Goal: Task Accomplishment & Management: Manage account settings

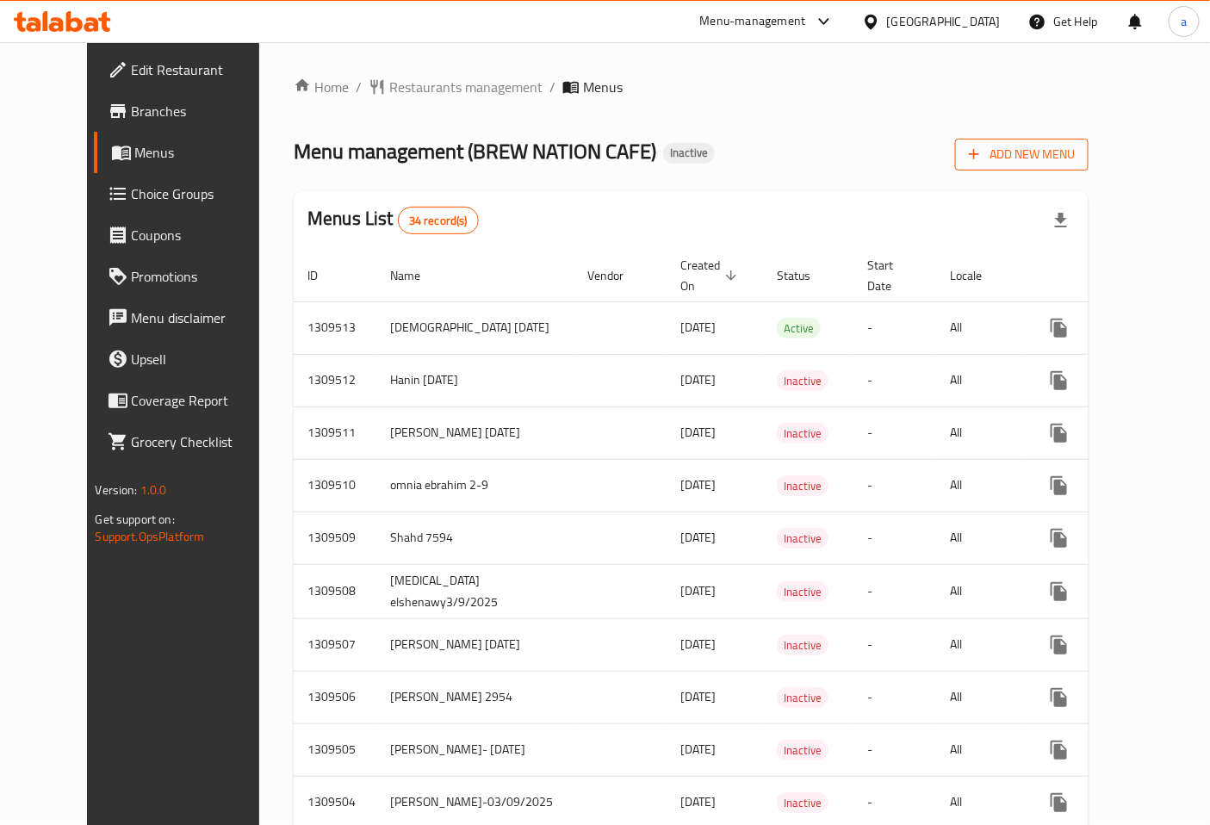
click at [1075, 164] on span "Add New Menu" at bounding box center [1022, 155] width 106 height 22
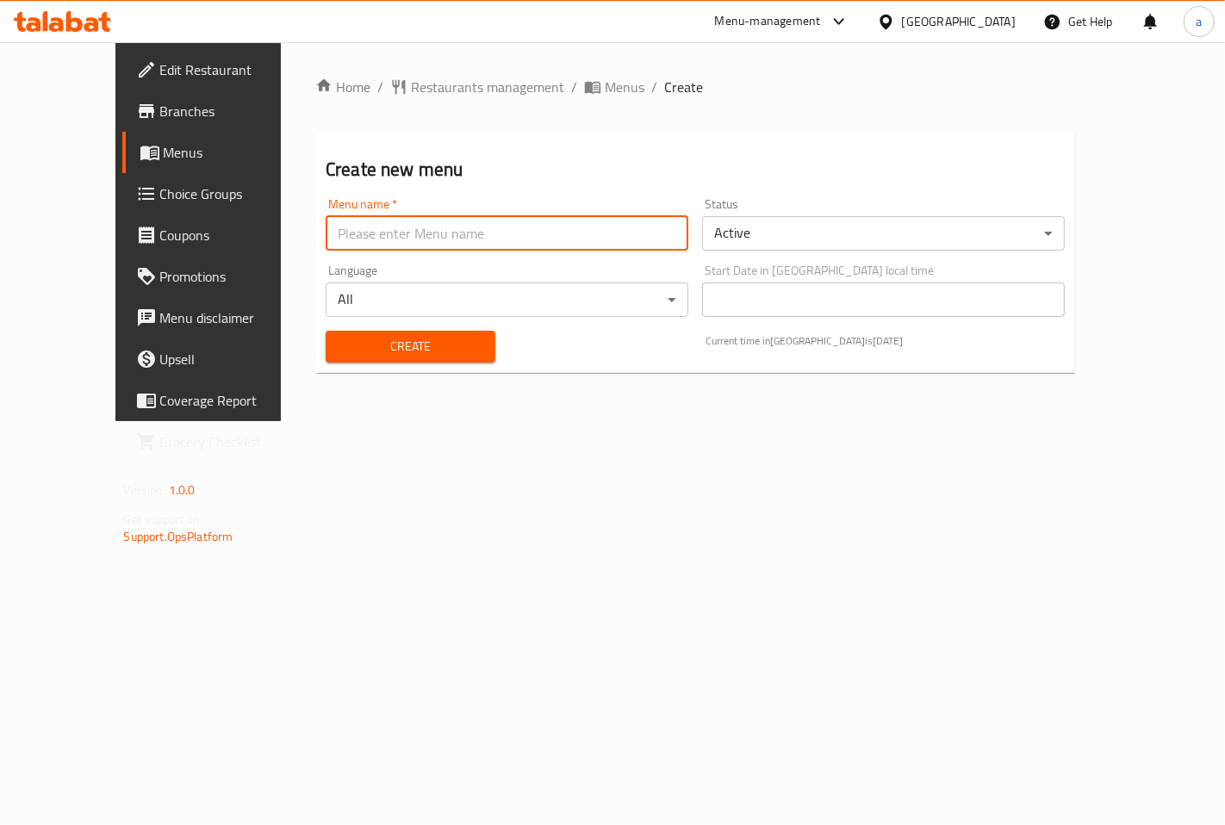
click at [538, 229] on input "text" at bounding box center [507, 233] width 363 height 34
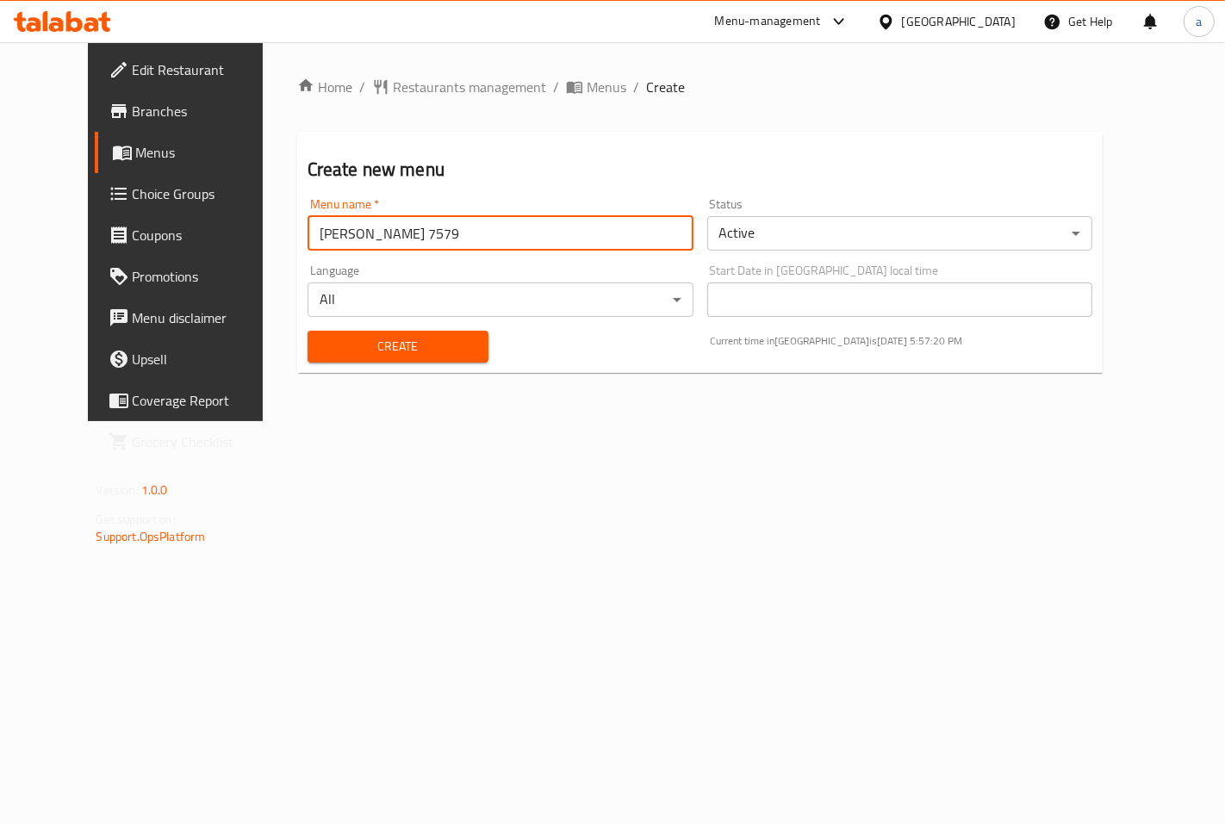
type input "[PERSON_NAME] 7579"
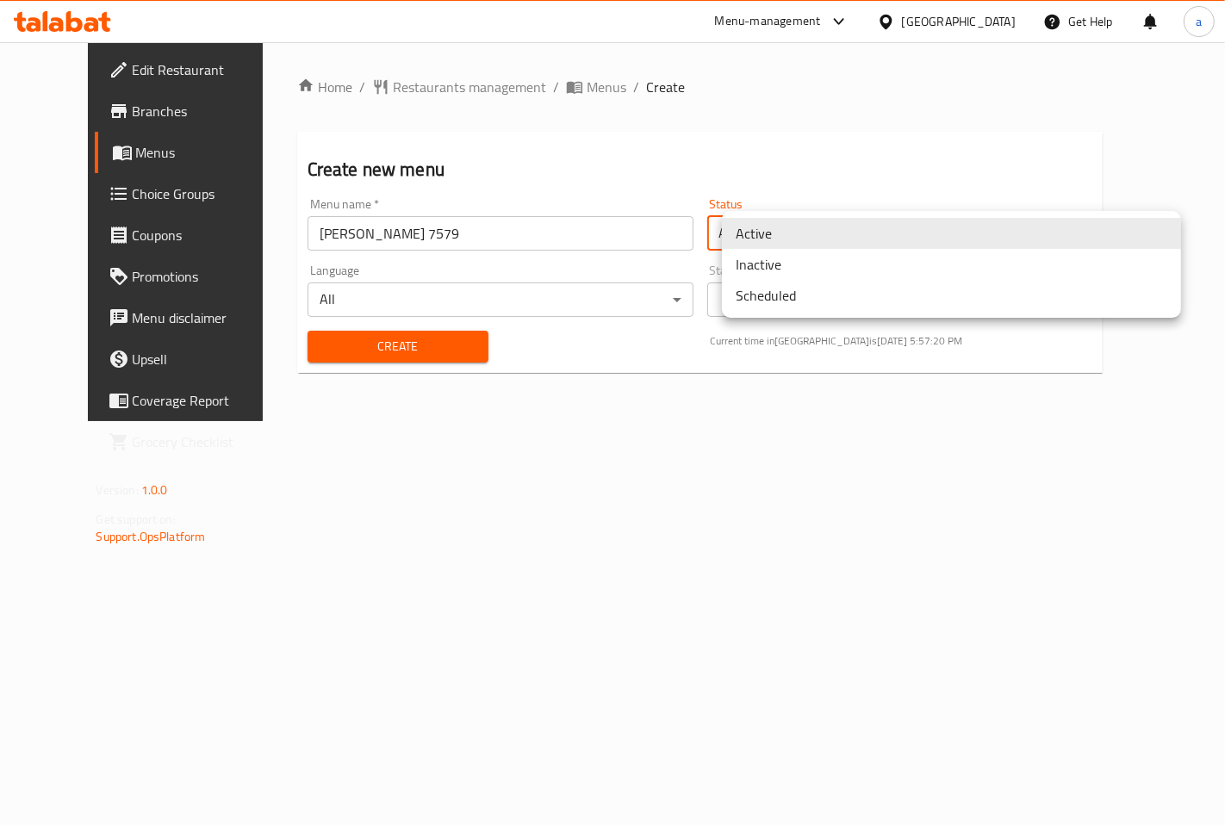
click at [792, 220] on body "​ Menu-management [GEOGRAPHIC_DATA] Get Help a Edit Restaurant Branches Menus C…" at bounding box center [612, 433] width 1225 height 783
click at [805, 265] on li "Inactive" at bounding box center [951, 264] width 459 height 31
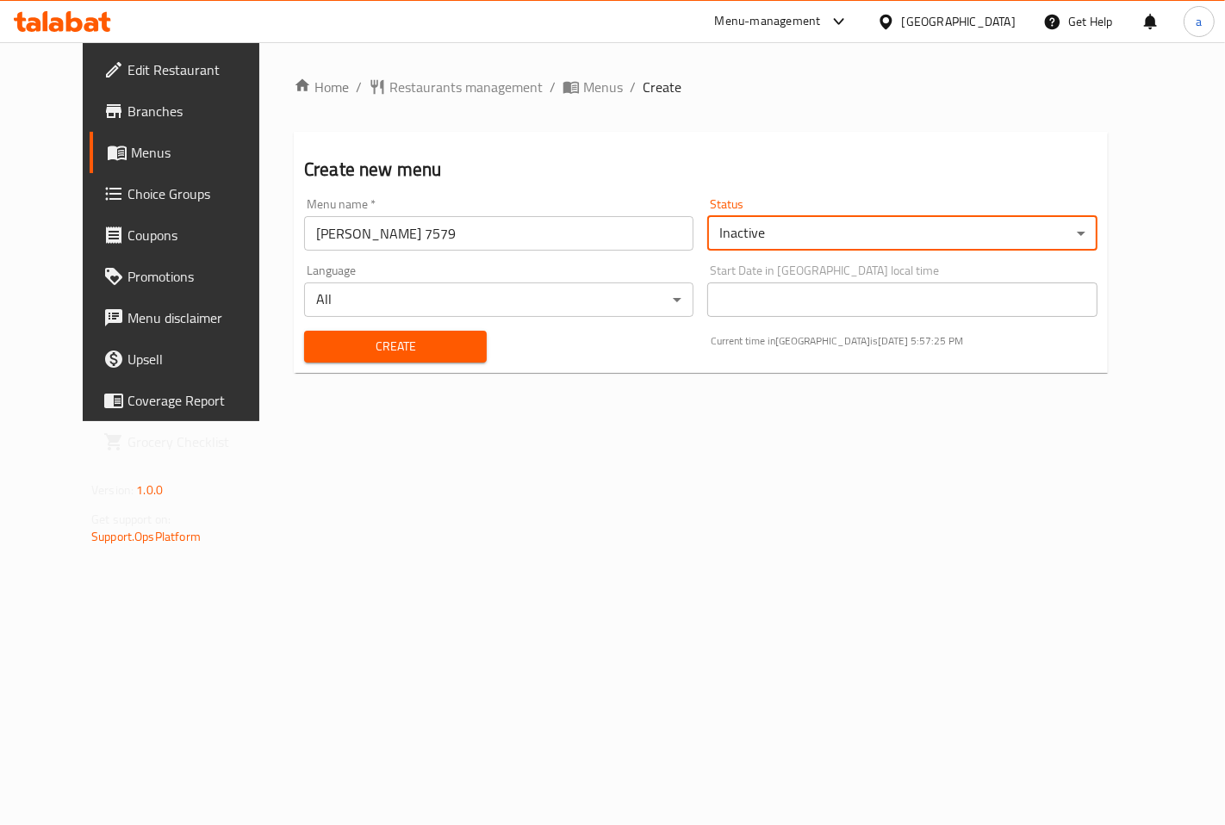
click at [401, 351] on span "Create" at bounding box center [395, 347] width 155 height 22
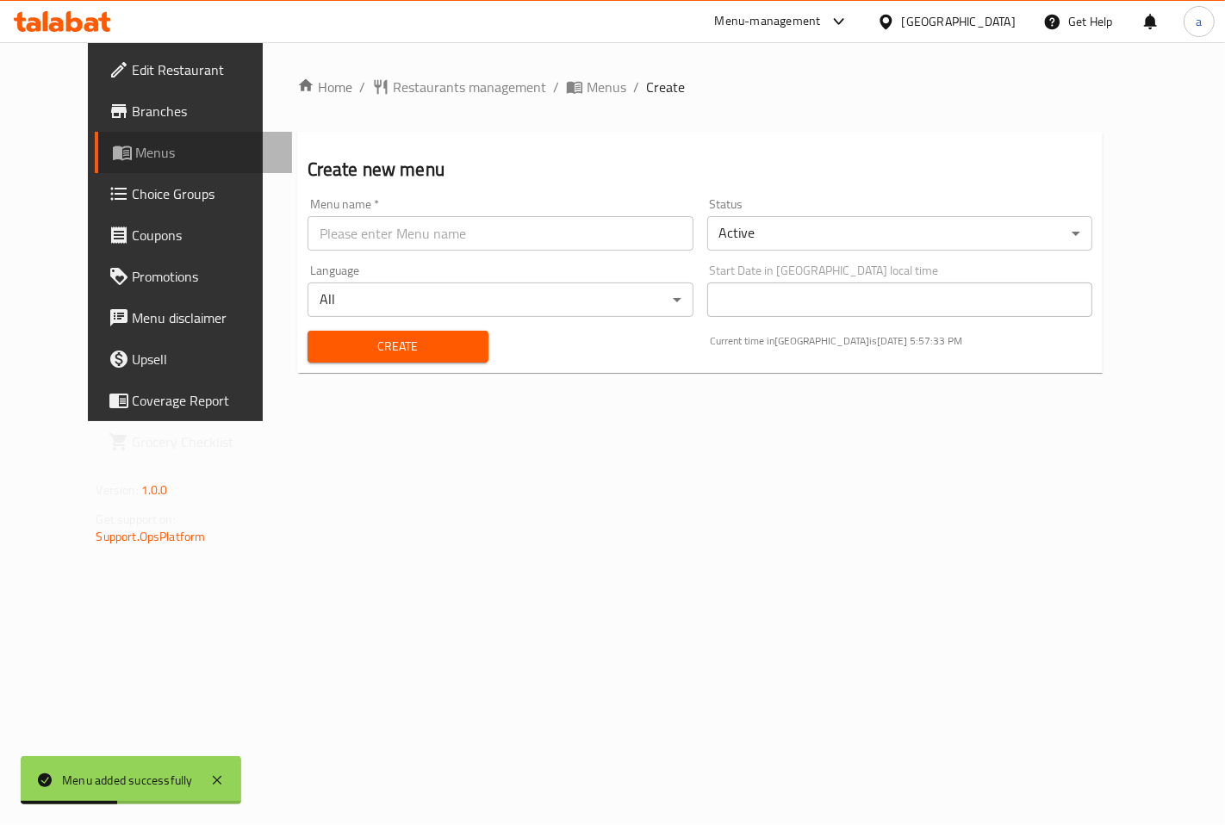
click at [136, 151] on span "Menus" at bounding box center [207, 152] width 142 height 21
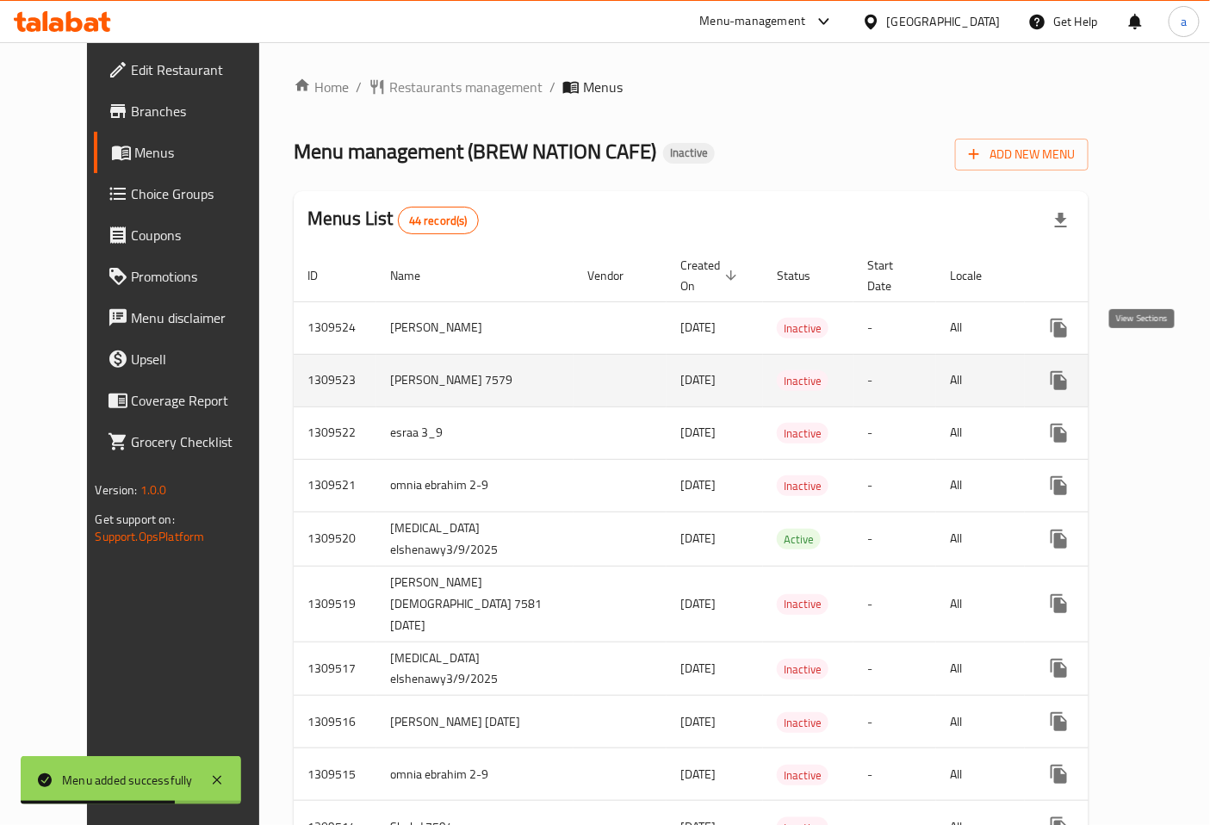
click at [1173, 370] on icon "enhanced table" at bounding box center [1183, 380] width 21 height 21
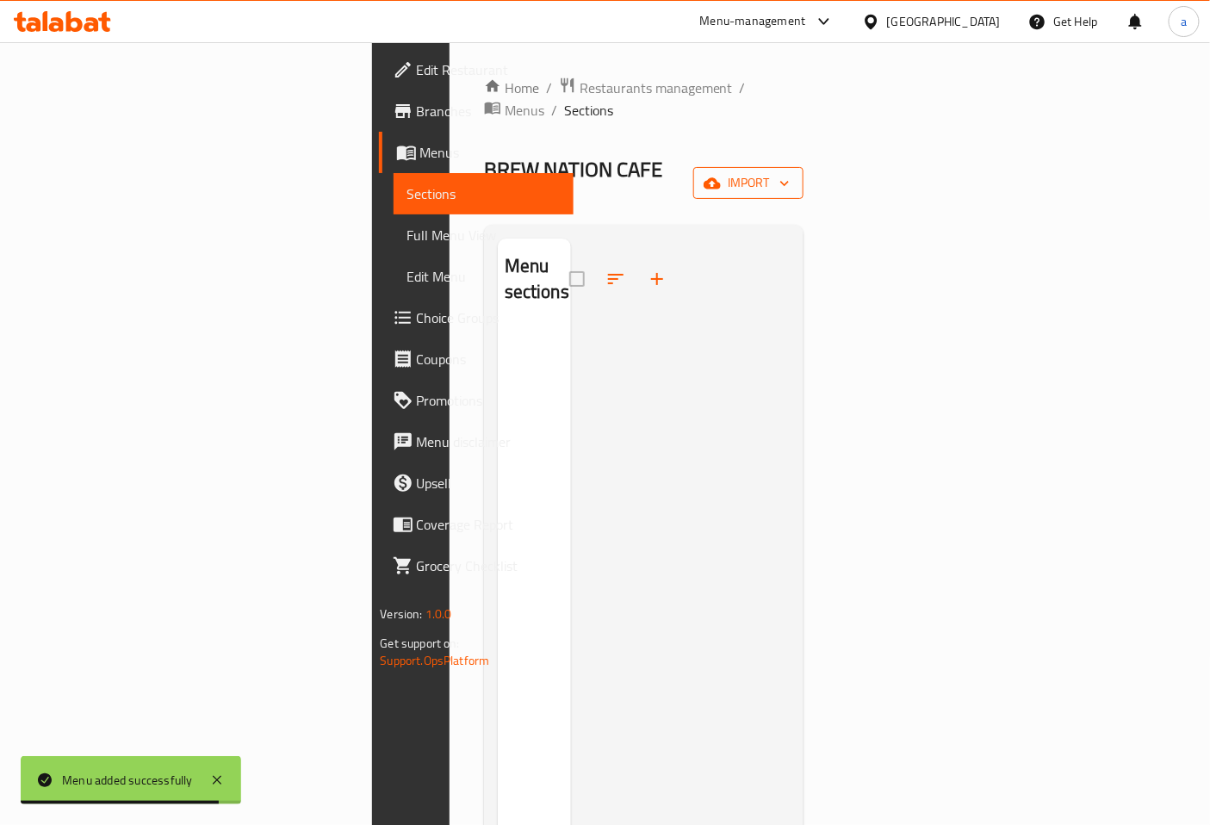
click at [790, 172] on span "import" at bounding box center [748, 183] width 83 height 22
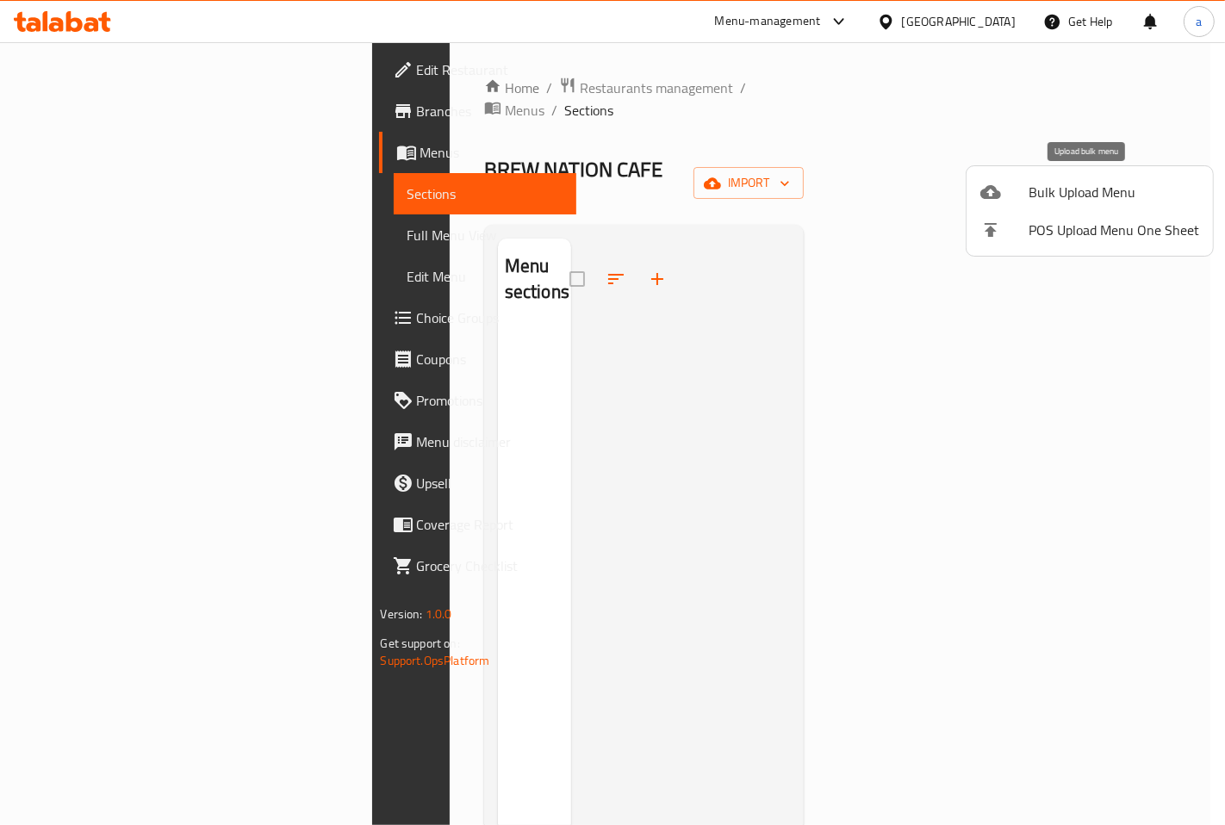
click at [1115, 184] on span "Bulk Upload Menu" at bounding box center [1113, 192] width 171 height 21
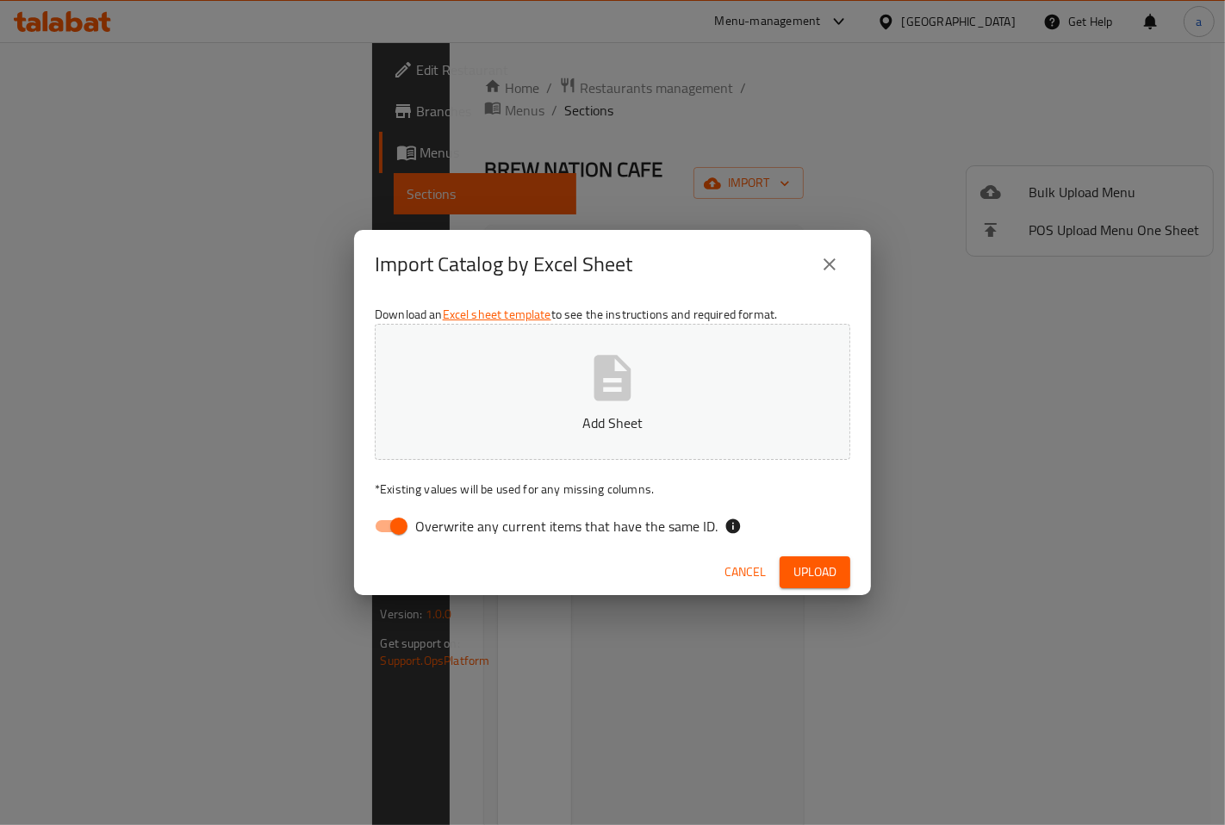
click at [401, 527] on input "Overwrite any current items that have the same ID." at bounding box center [399, 526] width 98 height 33
checkbox input "false"
click at [627, 396] on icon "button" at bounding box center [612, 378] width 37 height 46
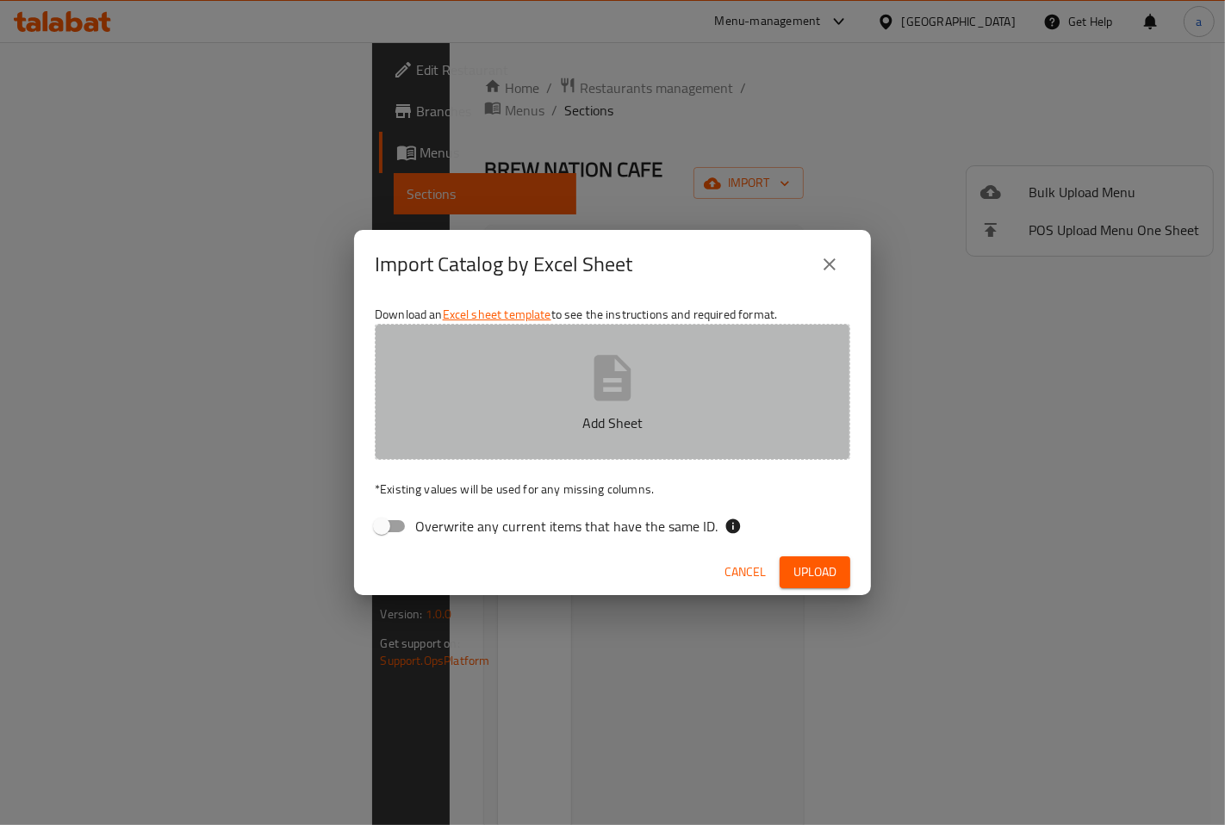
click at [642, 399] on button "Add Sheet" at bounding box center [612, 392] width 475 height 136
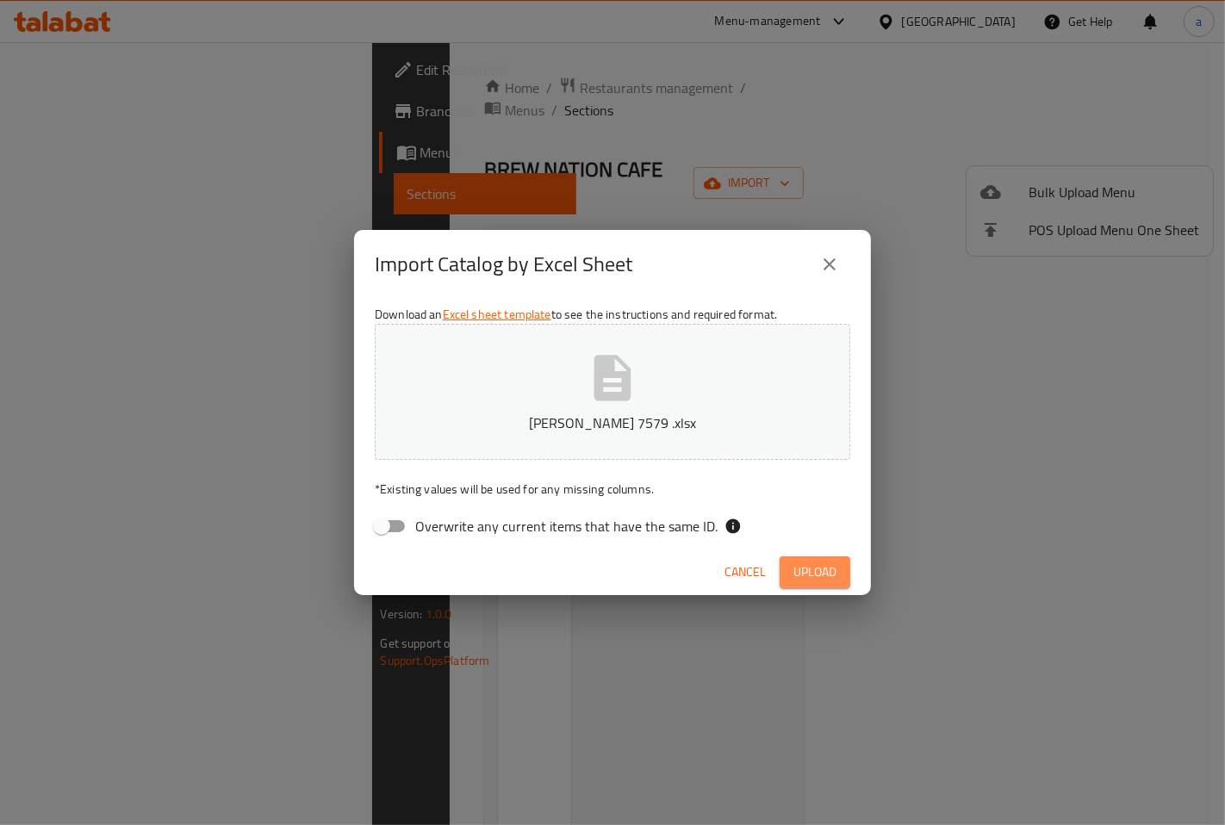
click at [823, 568] on span "Upload" at bounding box center [814, 573] width 43 height 22
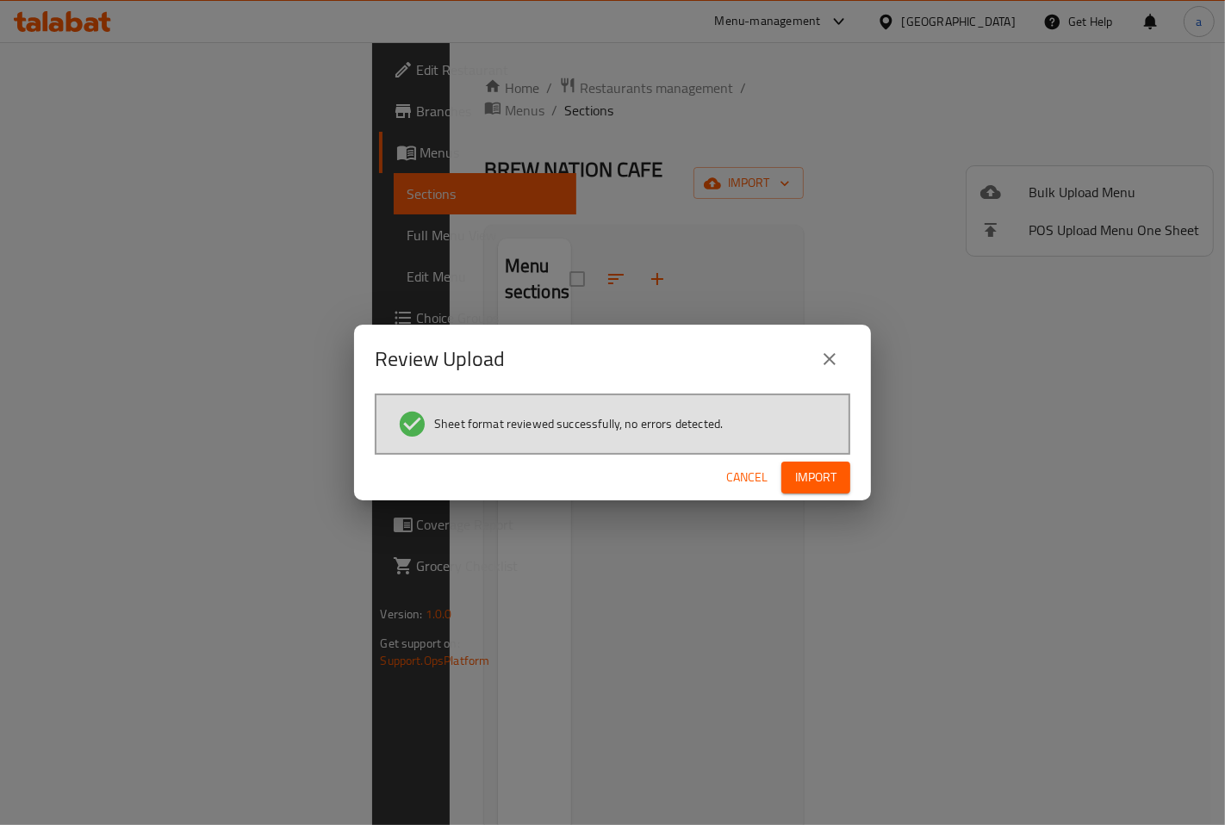
click at [838, 476] on button "Import" at bounding box center [815, 478] width 69 height 32
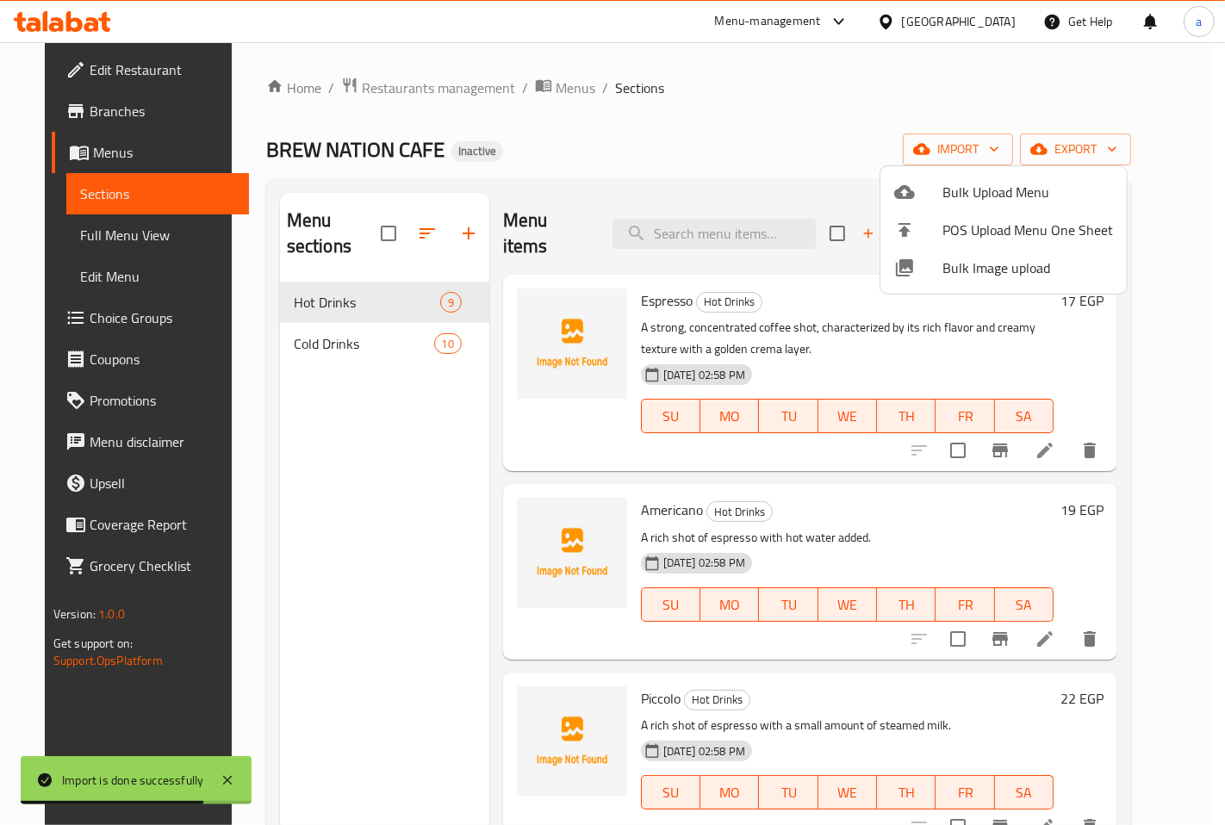
click at [1135, 369] on div at bounding box center [612, 412] width 1225 height 825
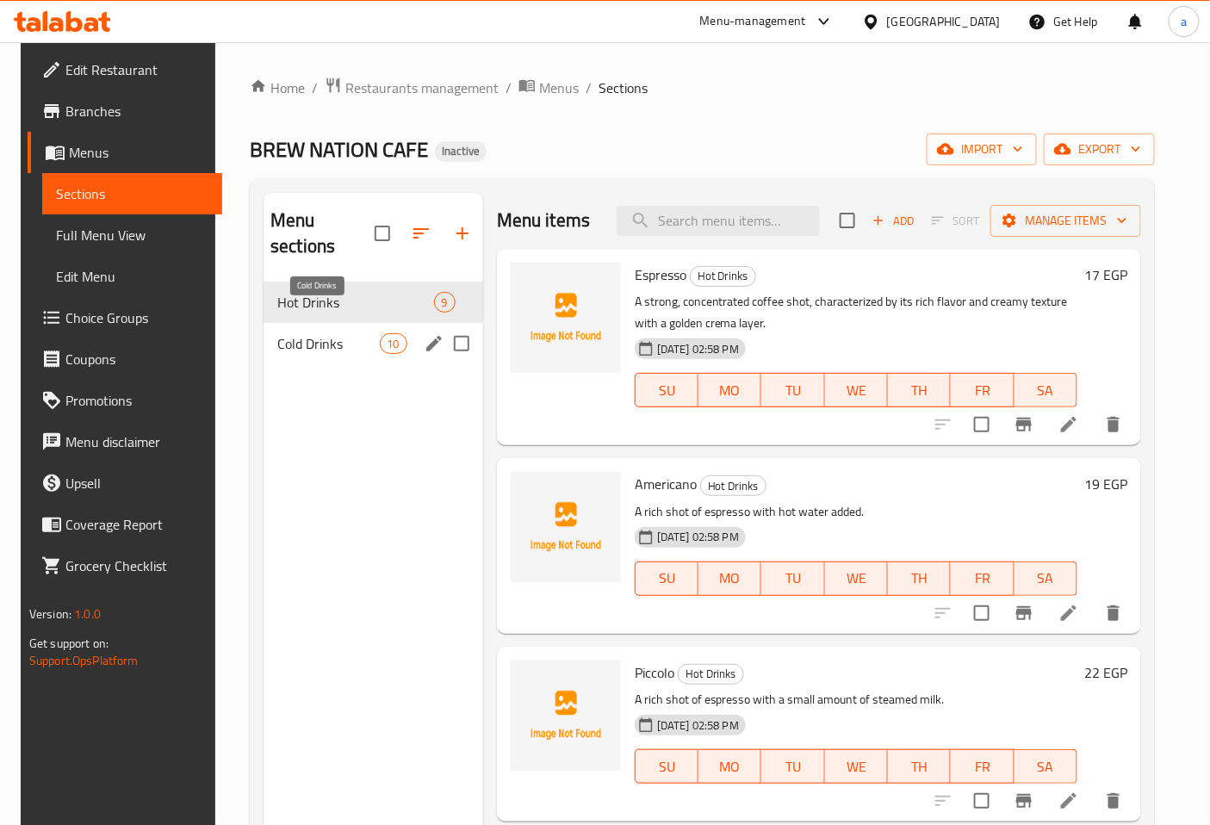
click at [338, 333] on span "Cold Drinks" at bounding box center [328, 343] width 102 height 21
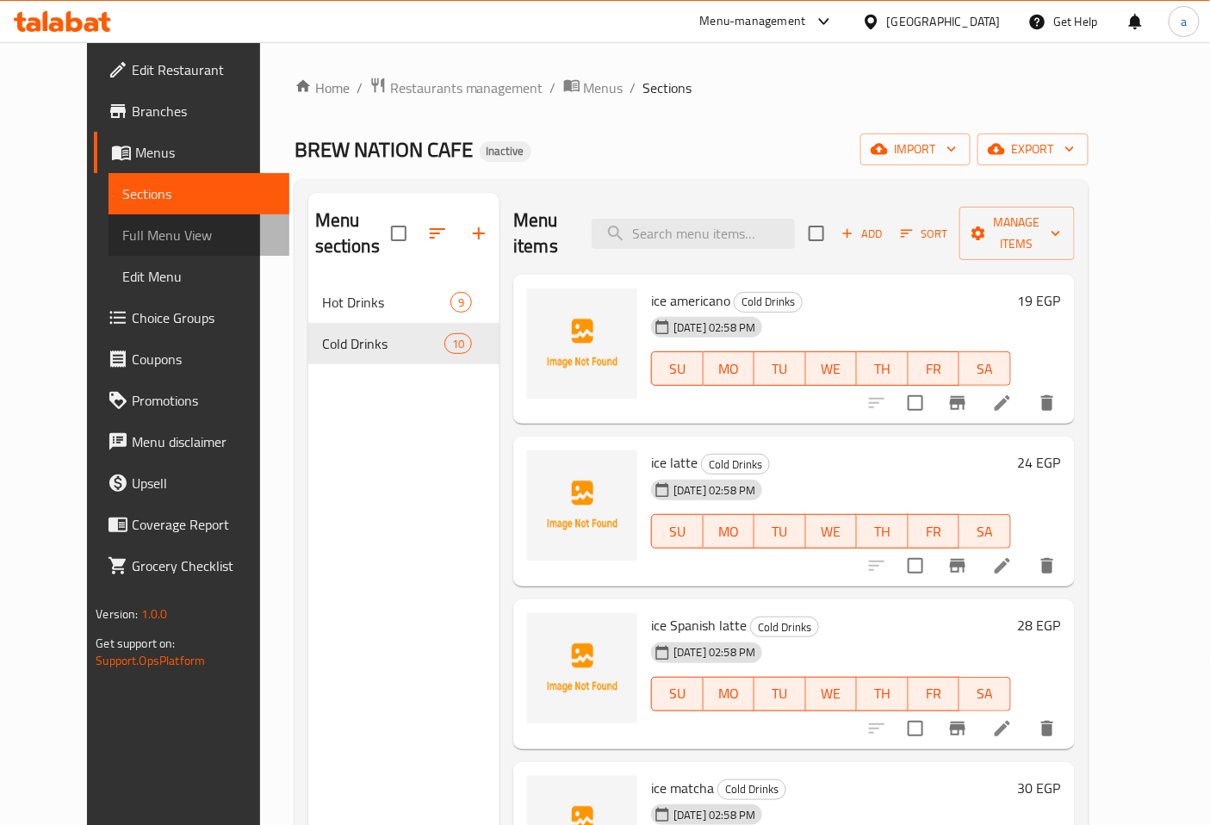
click at [122, 228] on span "Full Menu View" at bounding box center [198, 235] width 153 height 21
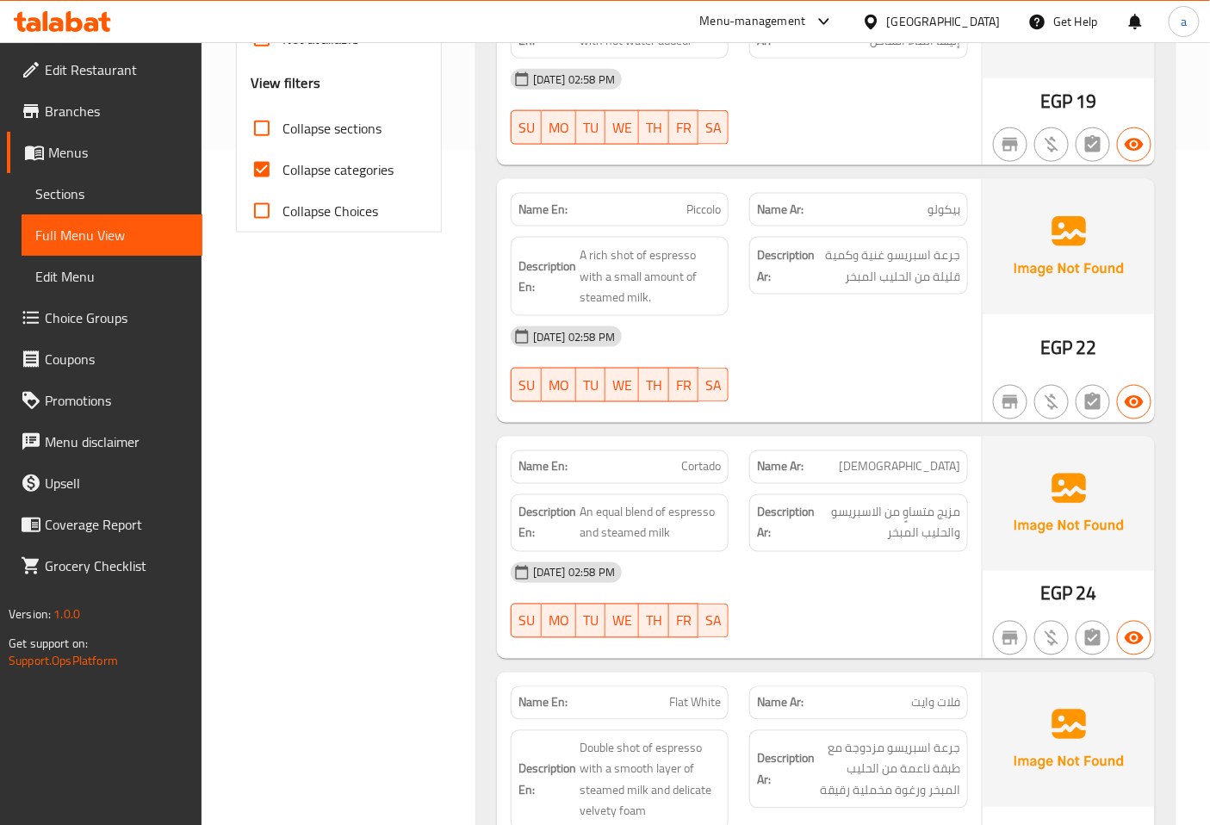
scroll to position [382, 0]
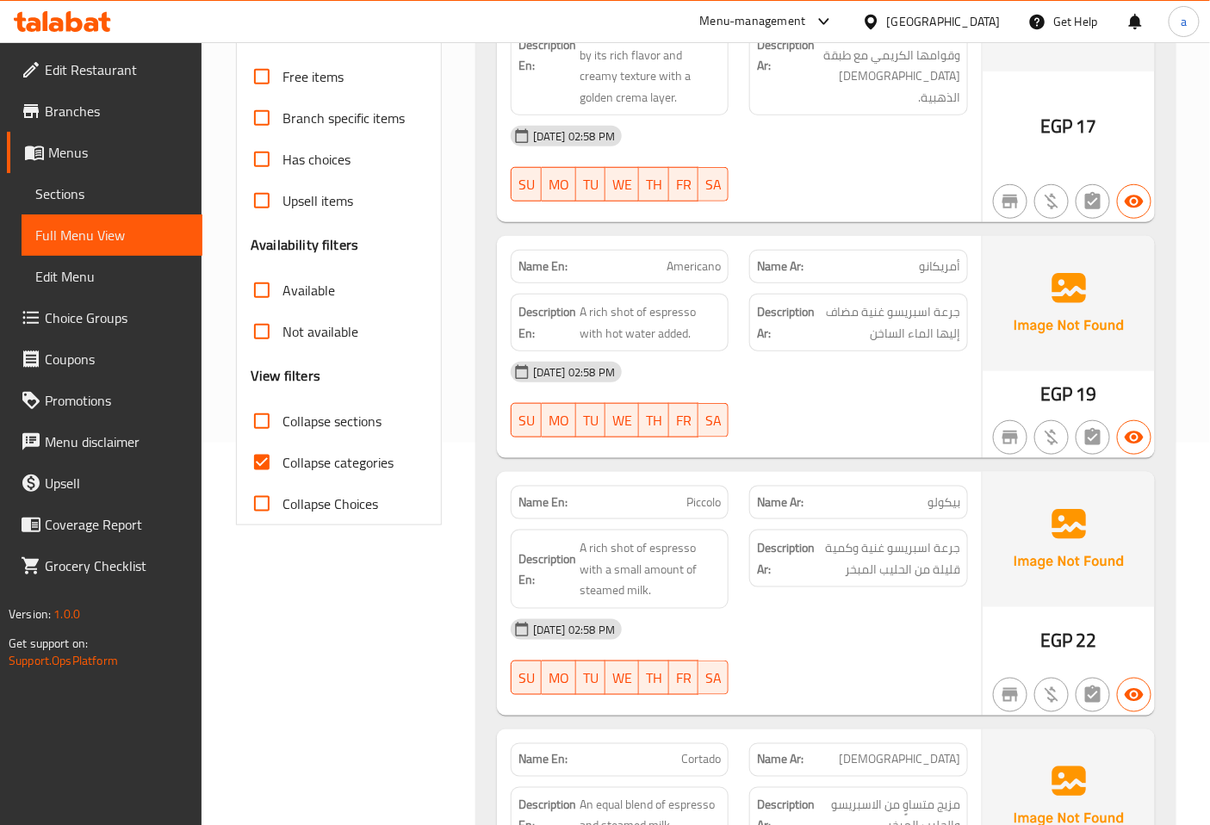
click at [265, 442] on input "Collapse categories" at bounding box center [261, 462] width 41 height 41
checkbox input "false"
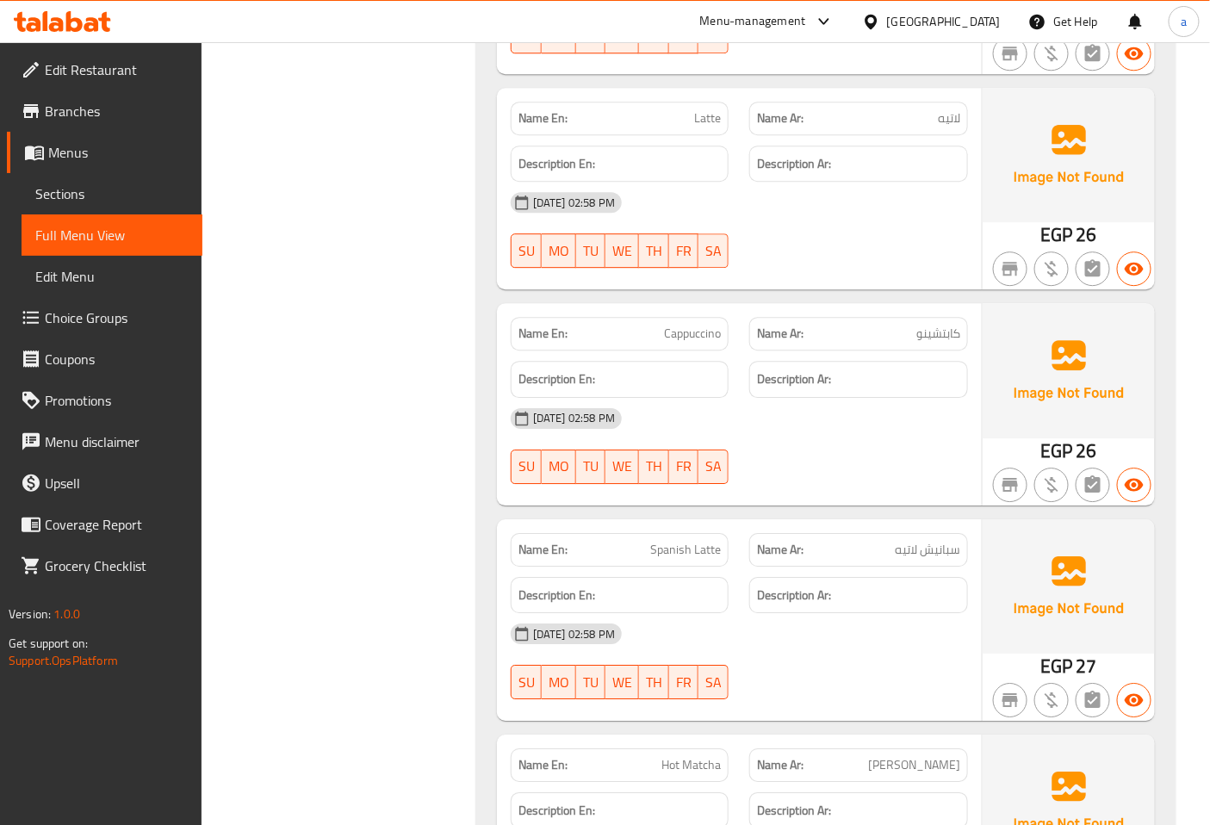
scroll to position [1538, 0]
click at [99, 177] on link "Sections" at bounding box center [112, 193] width 181 height 41
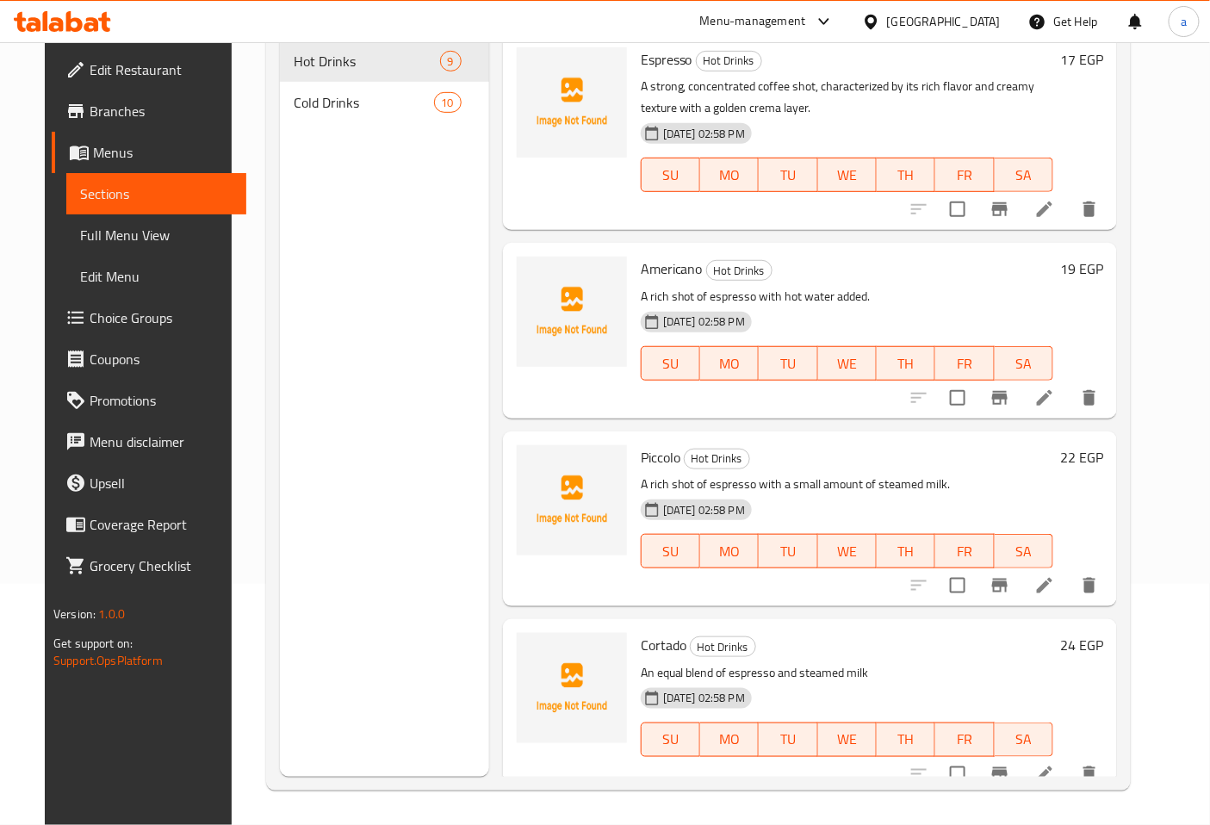
scroll to position [241, 0]
click at [99, 149] on span "Menus" at bounding box center [163, 152] width 140 height 21
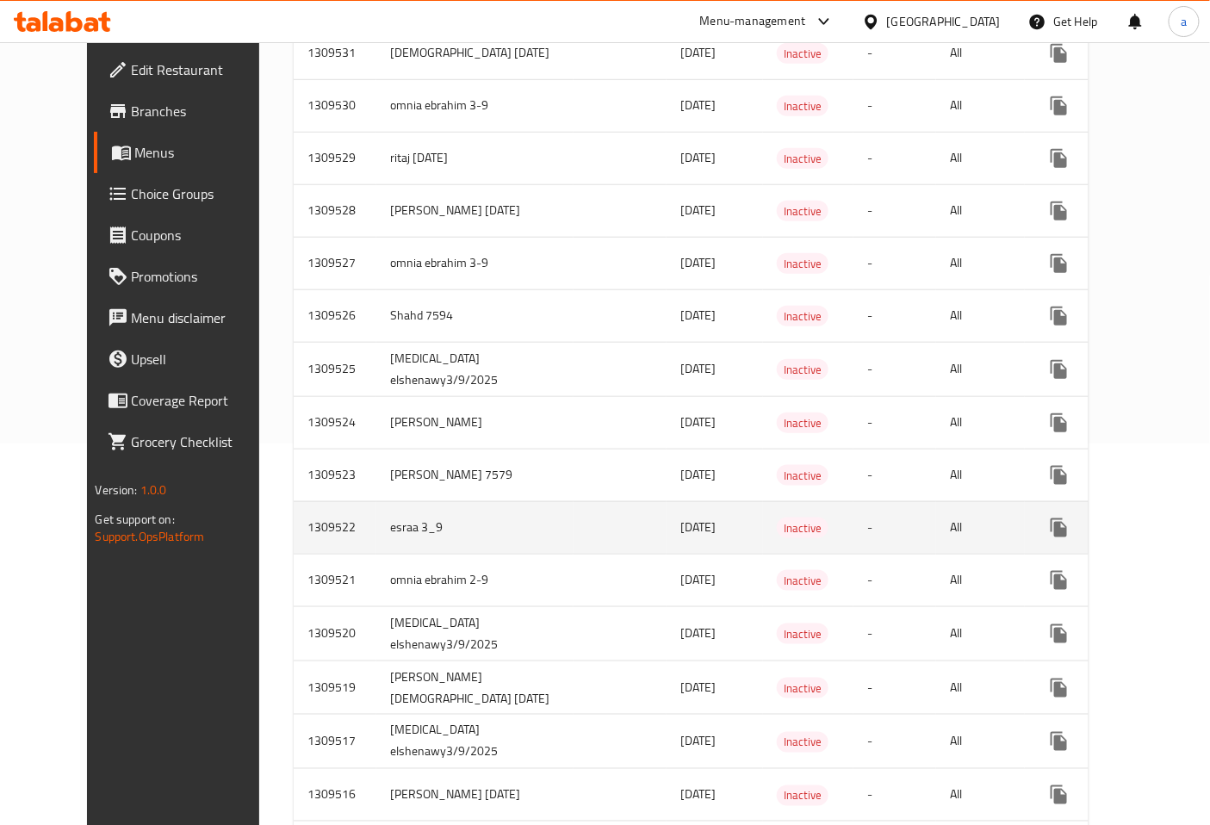
scroll to position [382, 0]
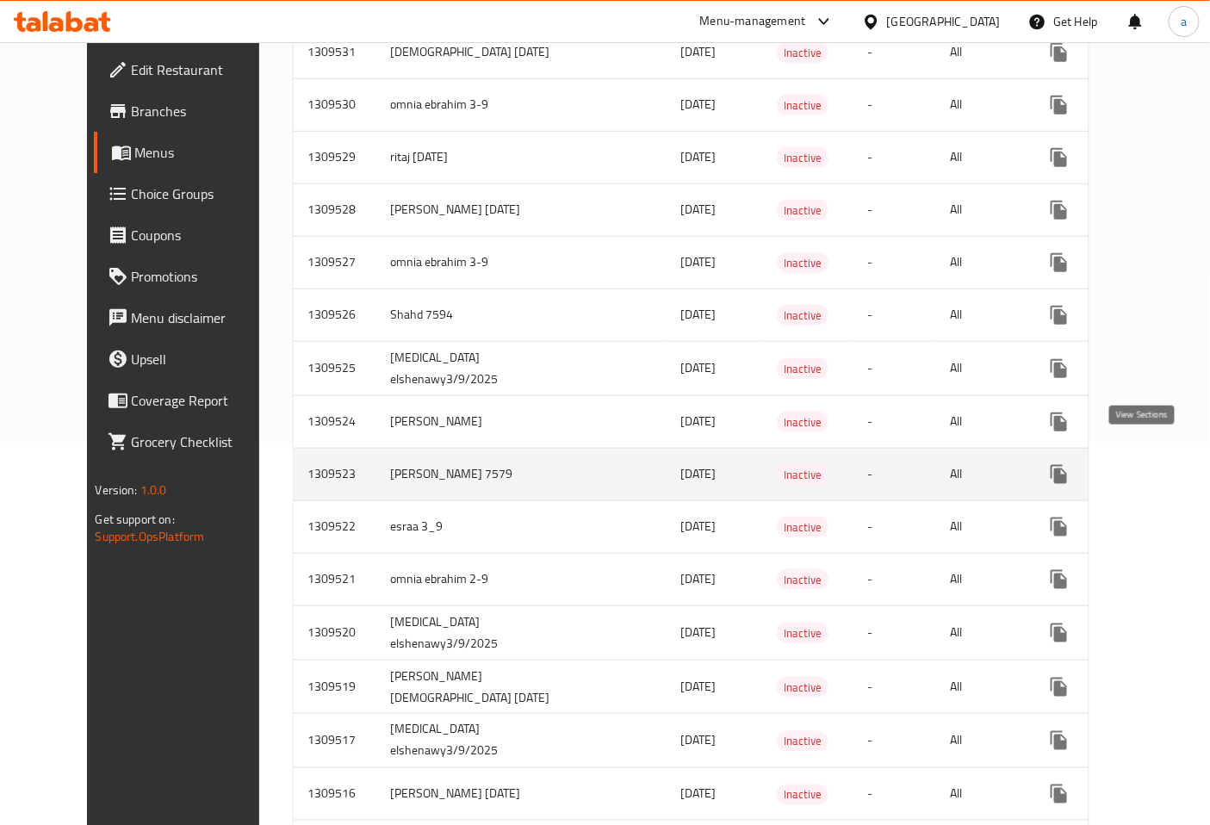
click at [1173, 464] on icon "enhanced table" at bounding box center [1183, 474] width 21 height 21
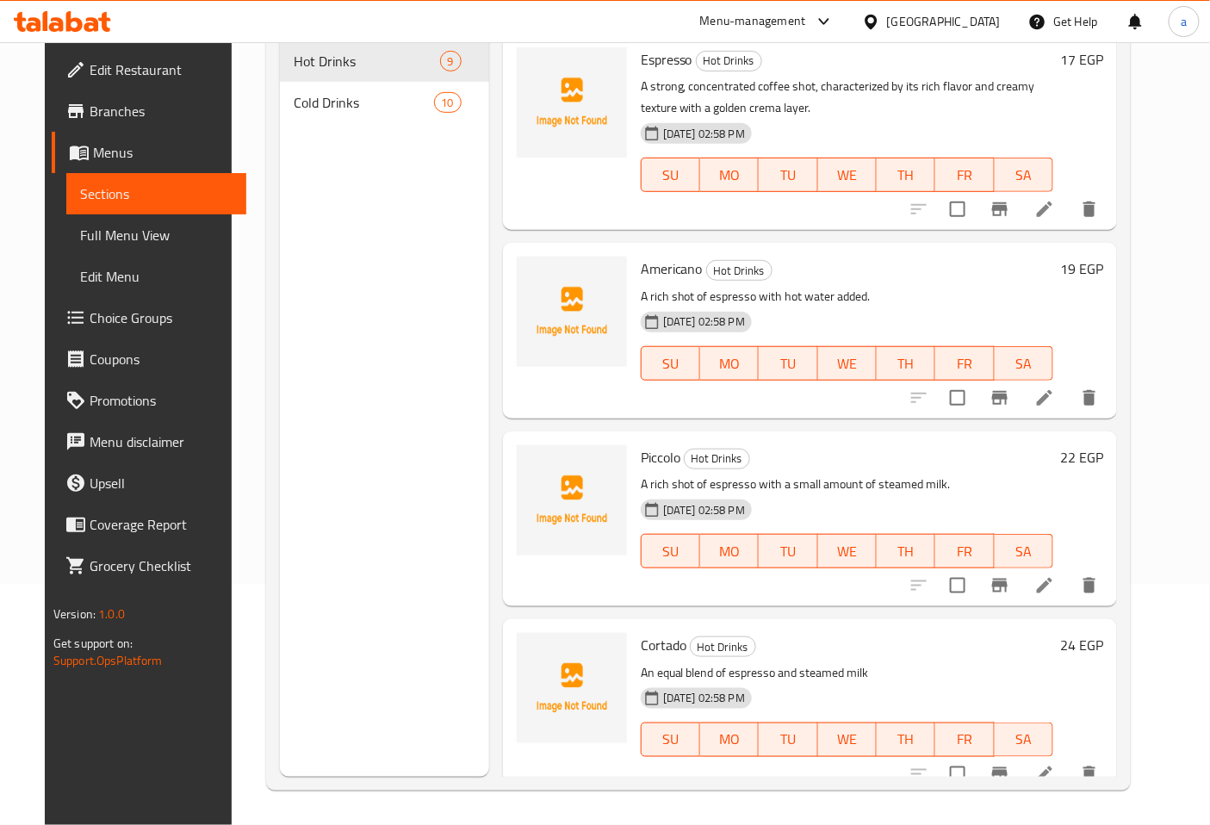
click at [93, 160] on span "Menus" at bounding box center [163, 152] width 140 height 21
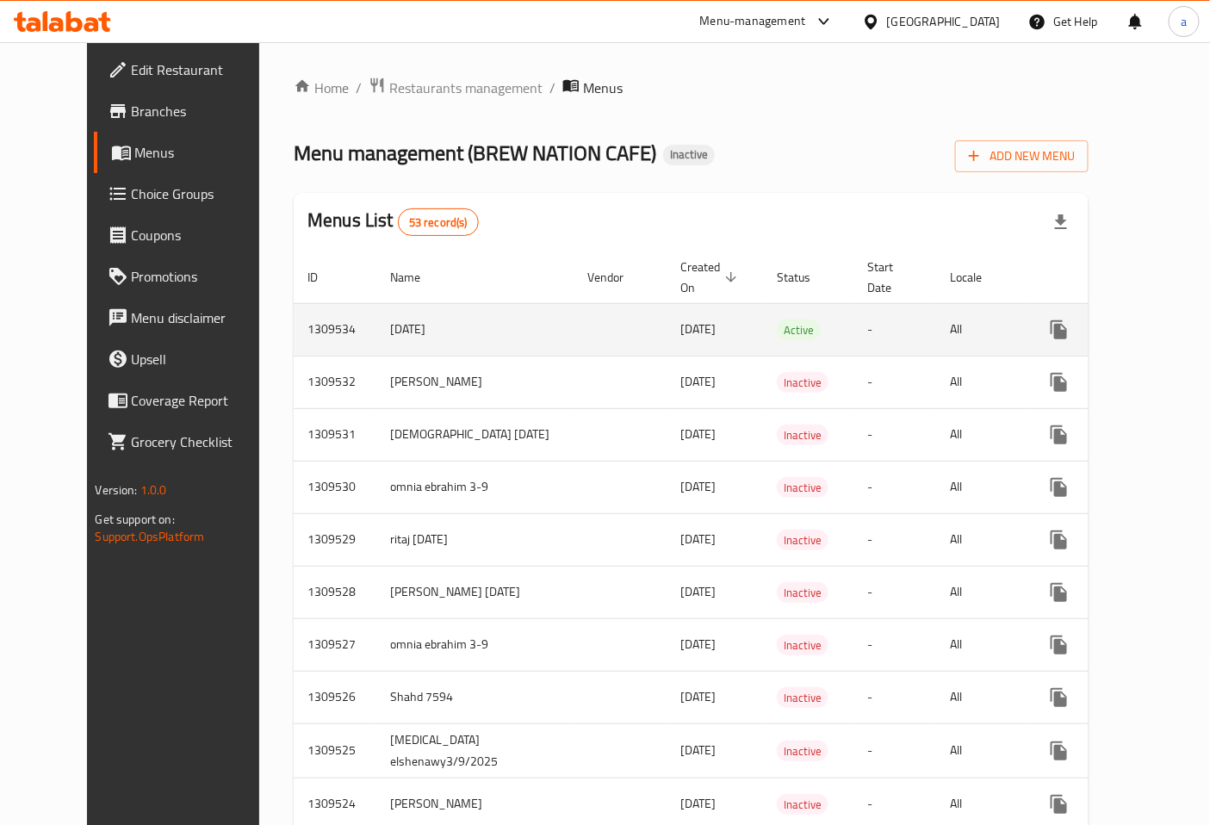
click at [680, 318] on span "[DATE]" at bounding box center [697, 329] width 35 height 22
click at [1163, 309] on link "enhanced table" at bounding box center [1183, 329] width 41 height 41
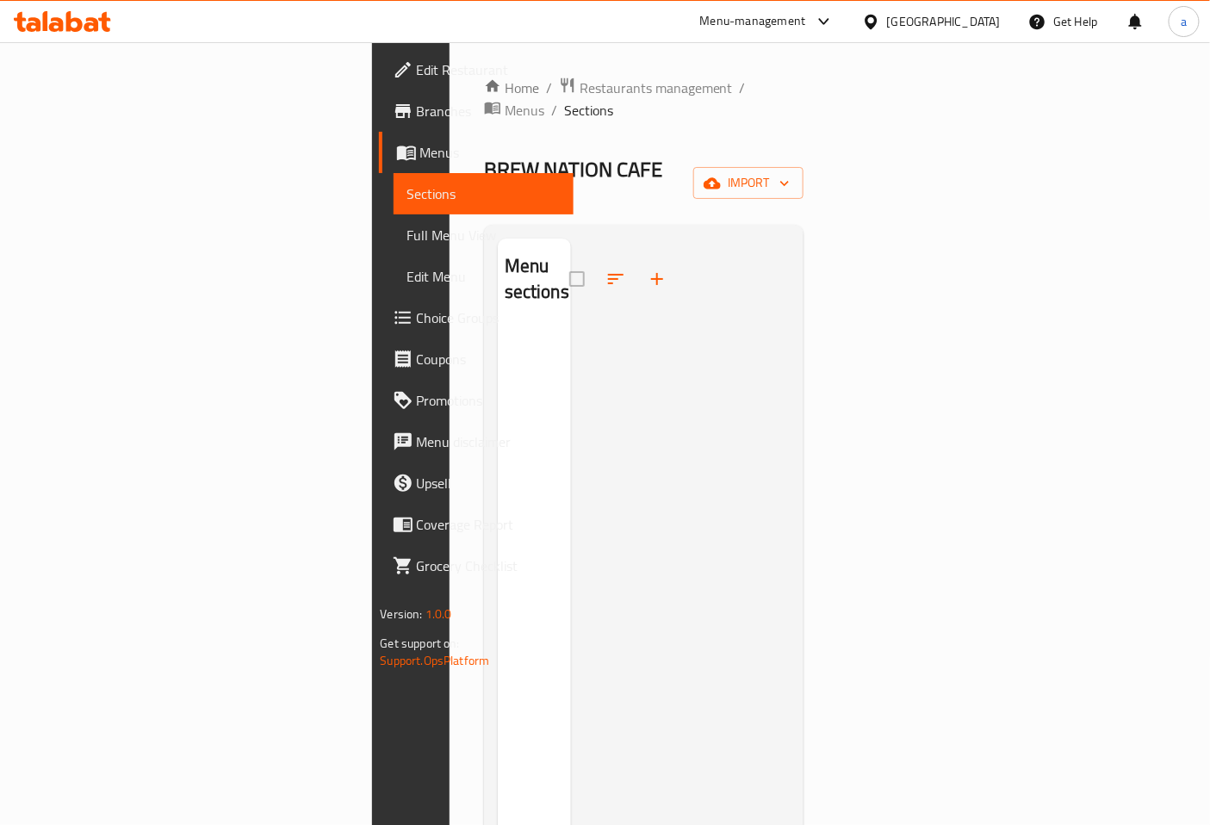
click at [407, 186] on span "Sections" at bounding box center [483, 193] width 153 height 21
click at [407, 225] on span "Full Menu View" at bounding box center [483, 235] width 153 height 21
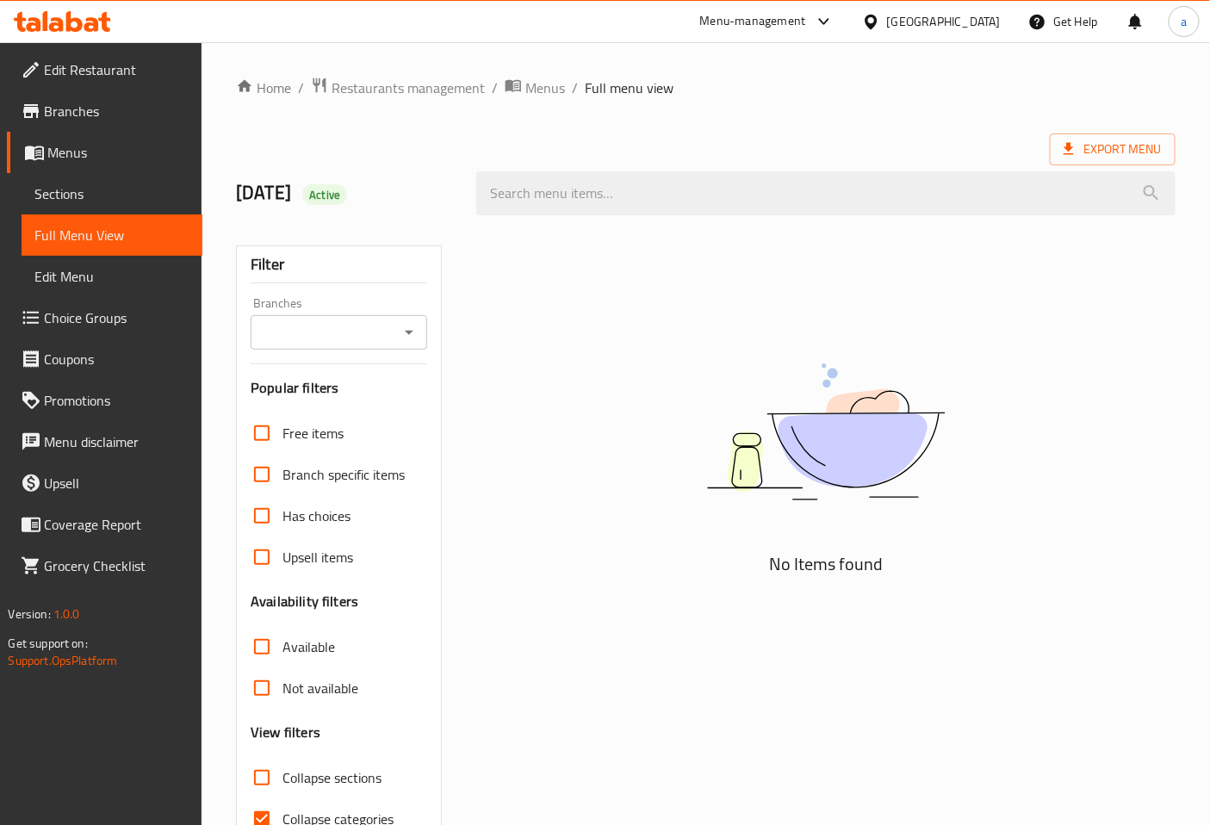
click at [96, 194] on span "Sections" at bounding box center [111, 193] width 153 height 21
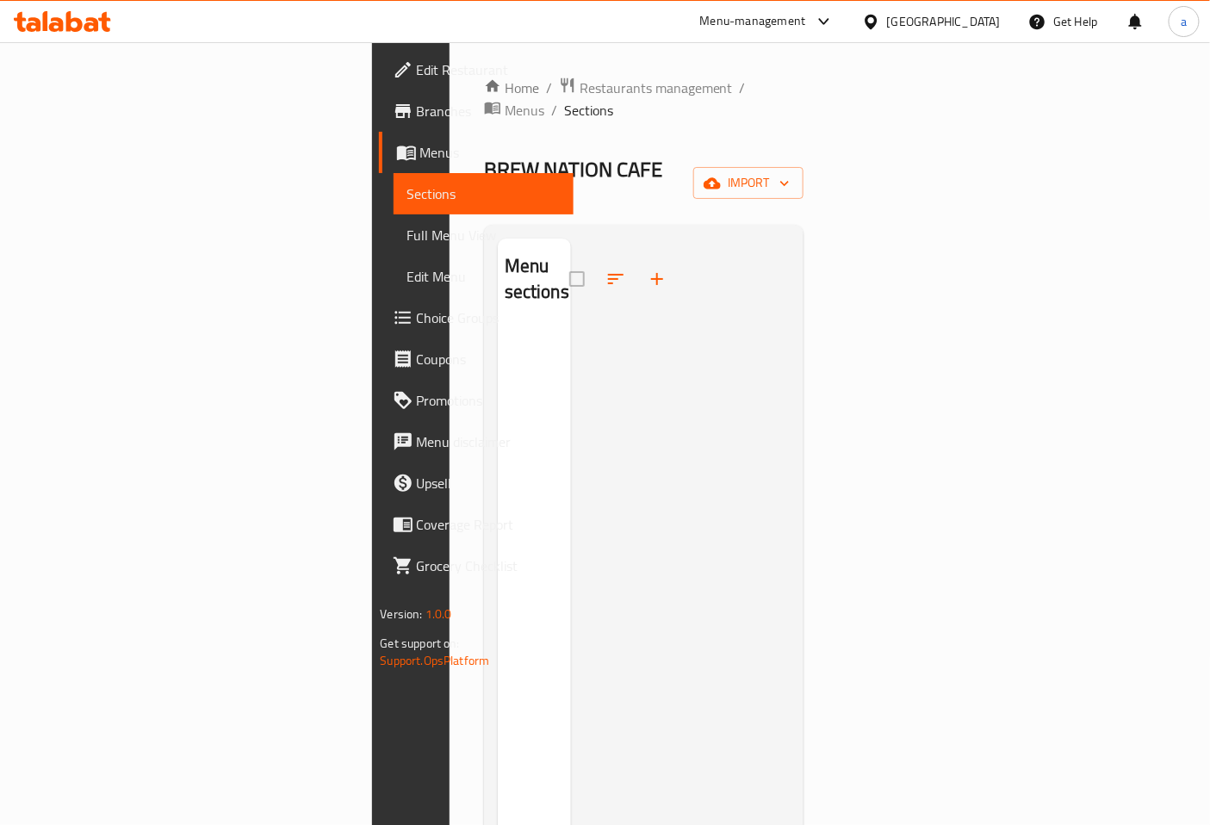
click at [420, 158] on span "Menus" at bounding box center [490, 152] width 140 height 21
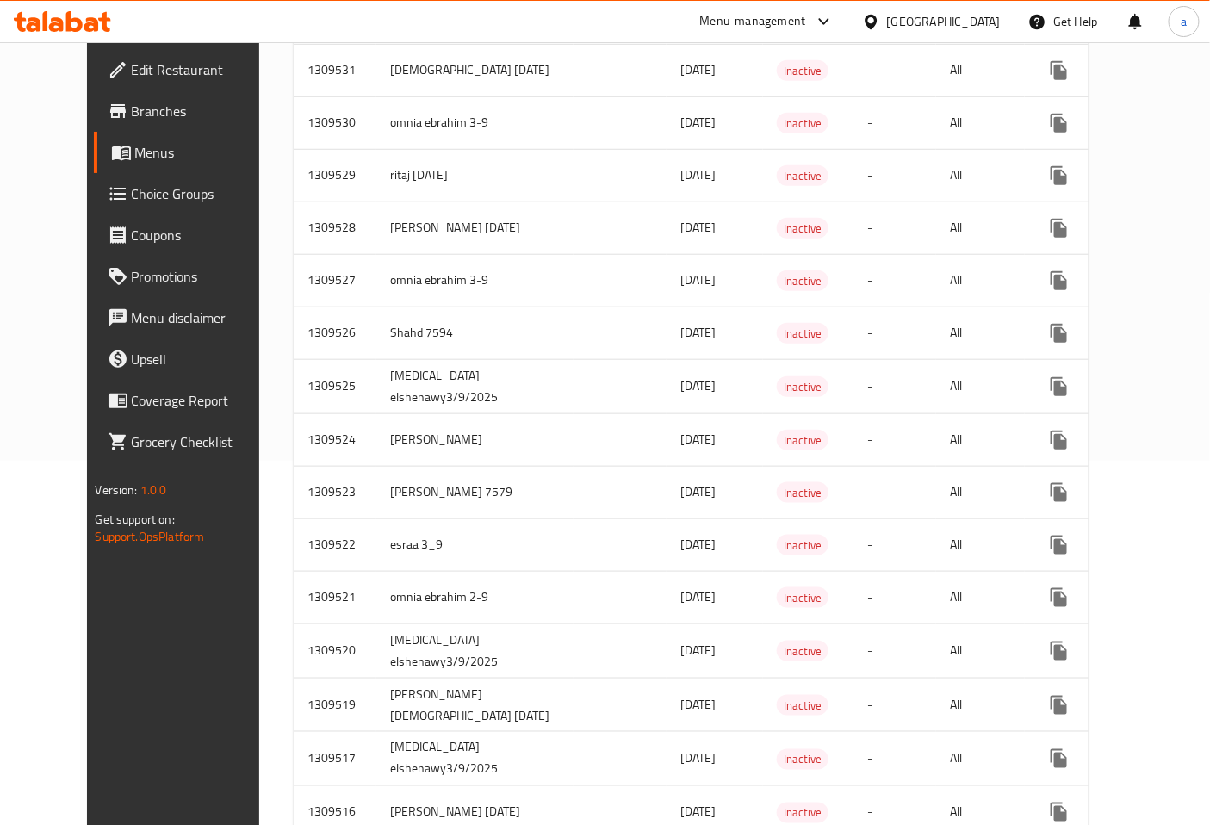
scroll to position [382, 0]
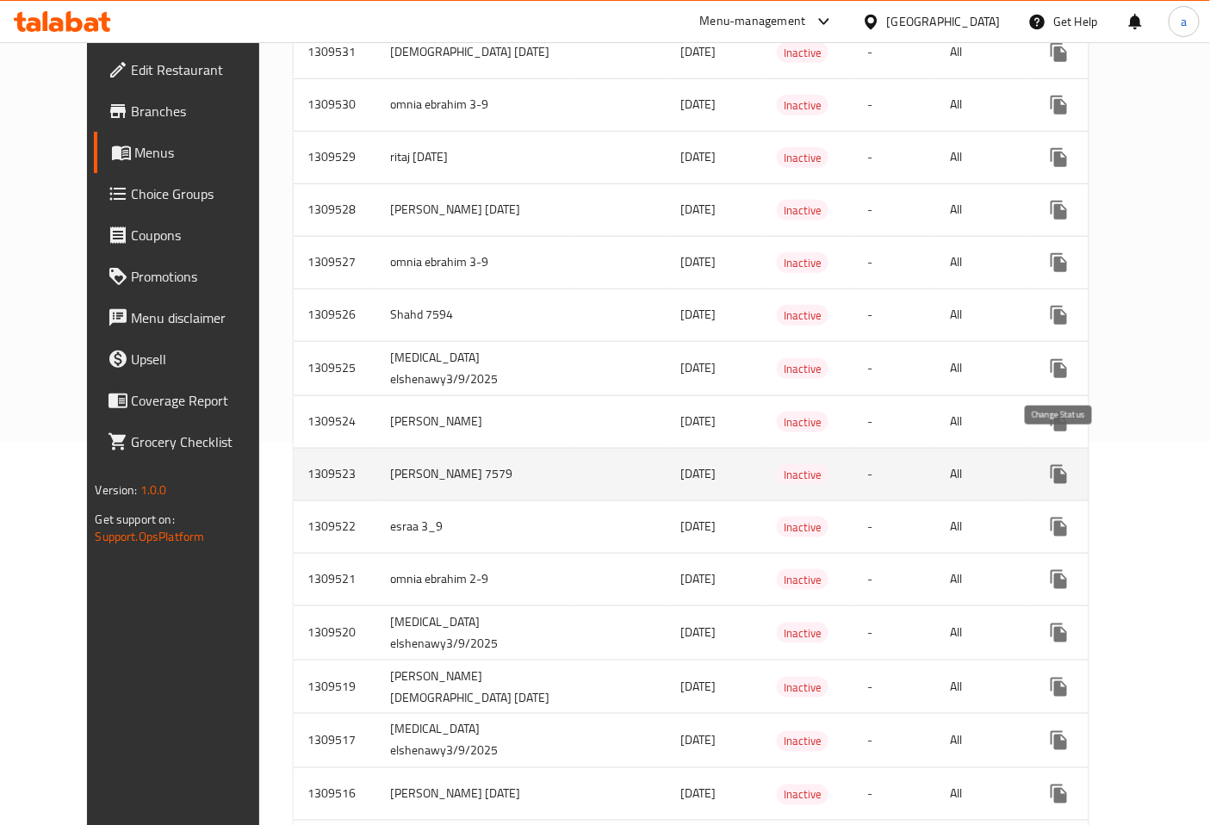
click at [1091, 468] on icon "enhanced table" at bounding box center [1100, 475] width 19 height 14
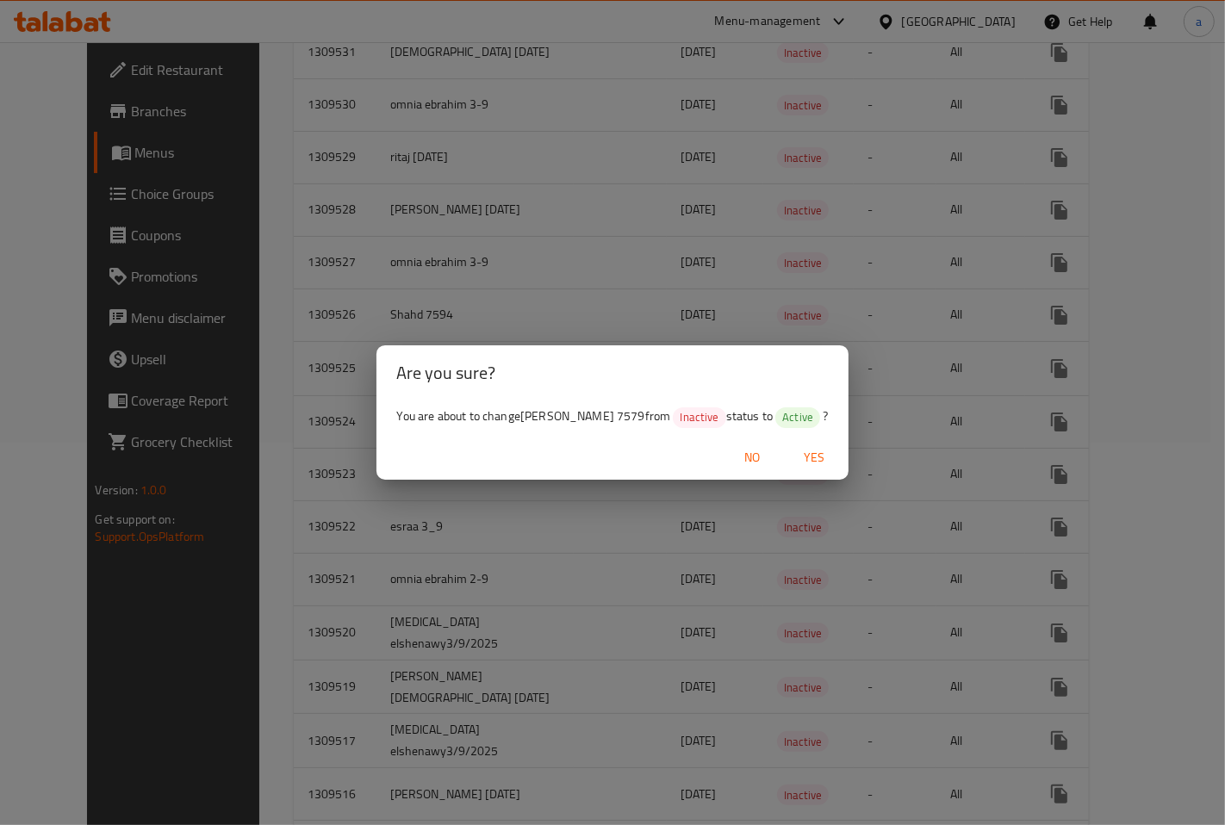
click at [751, 444] on button "No" at bounding box center [751, 458] width 55 height 32
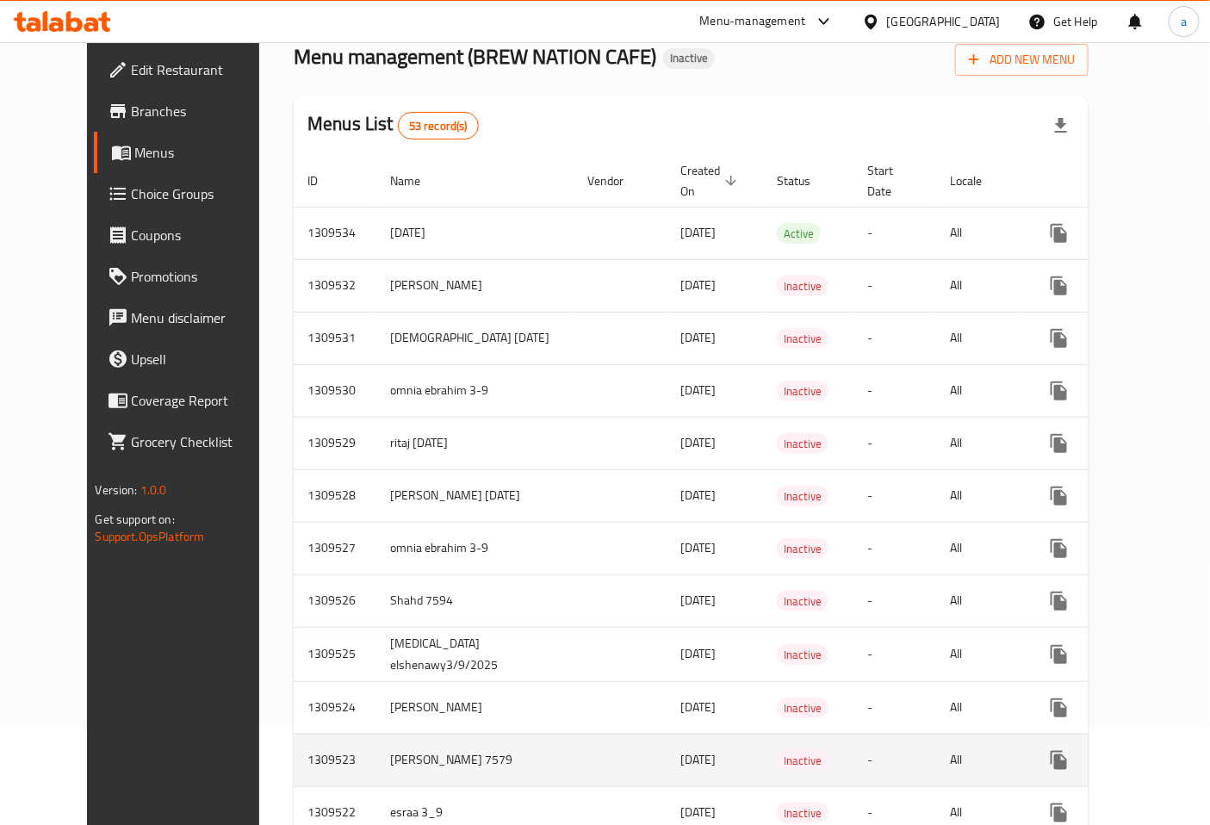
scroll to position [96, 0]
